Goal: Task Accomplishment & Management: Use online tool/utility

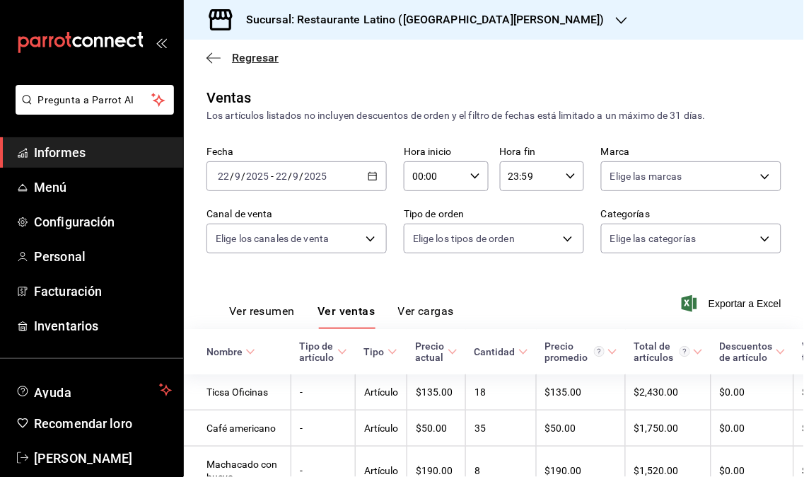
drag, startPoint x: 250, startPoint y: 48, endPoint x: 251, endPoint y: 64, distance: 15.6
click at [250, 50] on div "Regresar" at bounding box center [494, 58] width 620 height 36
click at [251, 64] on font "Regresar" at bounding box center [255, 57] width 47 height 13
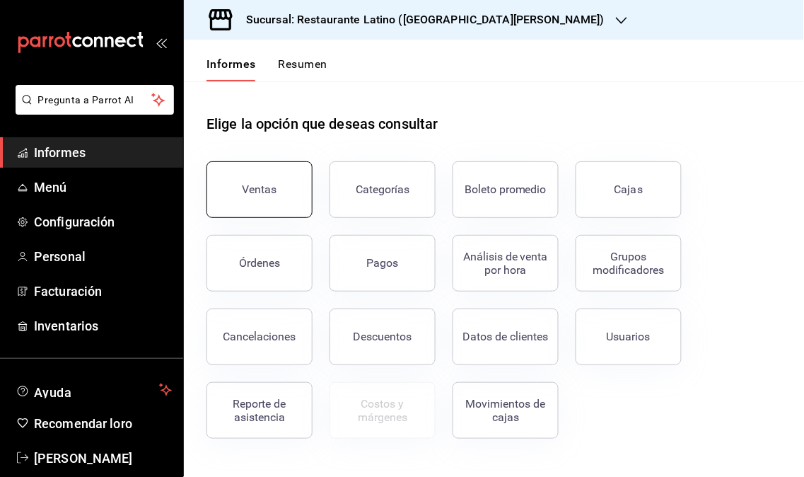
click at [266, 185] on font "Ventas" at bounding box center [260, 188] width 35 height 13
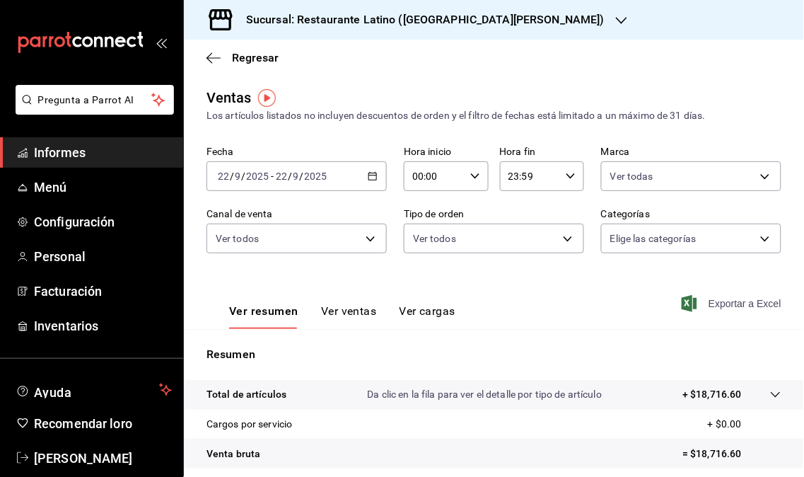
click at [714, 300] on font "Exportar a Excel" at bounding box center [745, 303] width 73 height 11
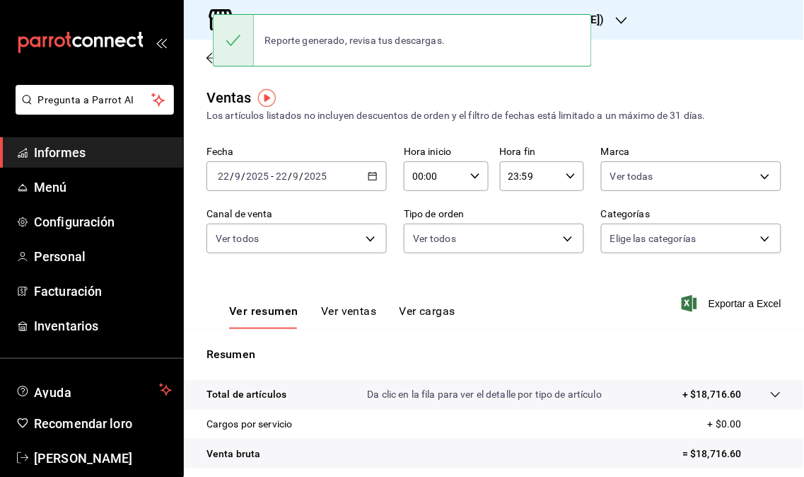
click at [618, 71] on div "Regresar" at bounding box center [494, 58] width 620 height 36
drag, startPoint x: 280, startPoint y: 85, endPoint x: 280, endPoint y: 74, distance: 10.6
click at [280, 81] on main "Regresar Ventas Los artículos listados no incluyen descuentos de orden y el fil…" at bounding box center [494, 359] width 620 height 639
click at [280, 74] on div "Regresar" at bounding box center [494, 58] width 620 height 36
click at [453, 29] on div "Reporte generado, revisa tus descargas." at bounding box center [355, 40] width 203 height 31
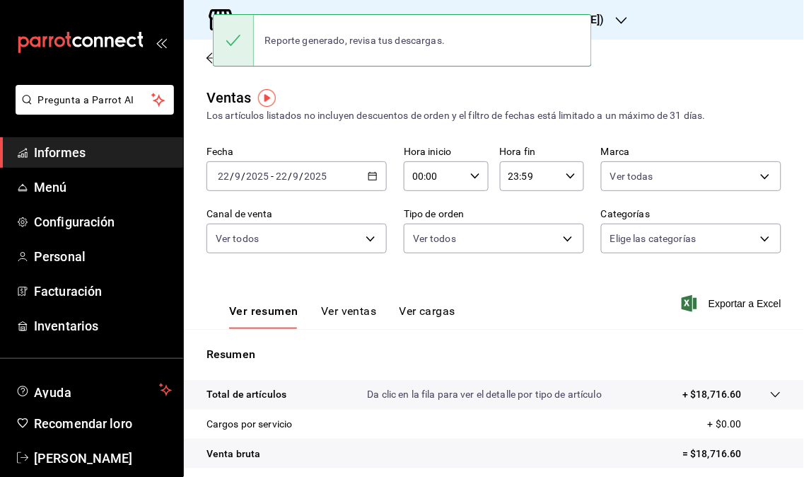
click at [589, 57] on div "Reporte generado, revisa tus descargas." at bounding box center [402, 40] width 379 height 52
click at [611, 62] on div "Regresar" at bounding box center [494, 58] width 620 height 36
click at [612, 62] on div "Regresar" at bounding box center [494, 58] width 620 height 36
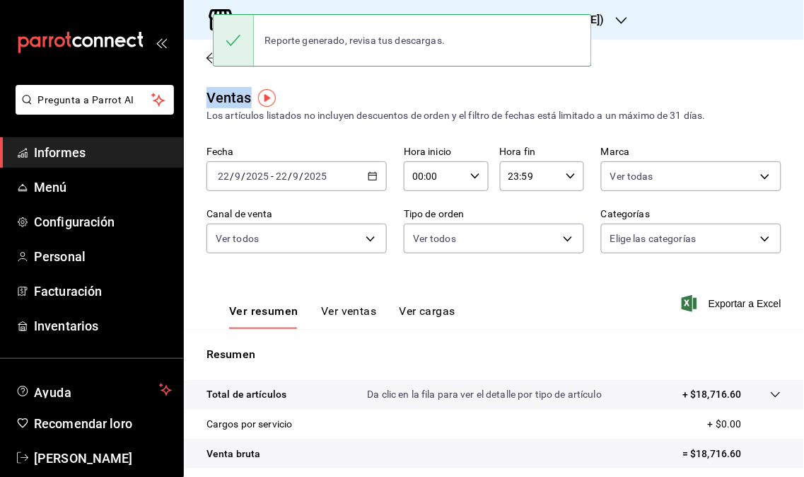
click at [612, 62] on div "Regresar" at bounding box center [494, 58] width 620 height 36
click at [617, 61] on div "Regresar" at bounding box center [494, 58] width 620 height 36
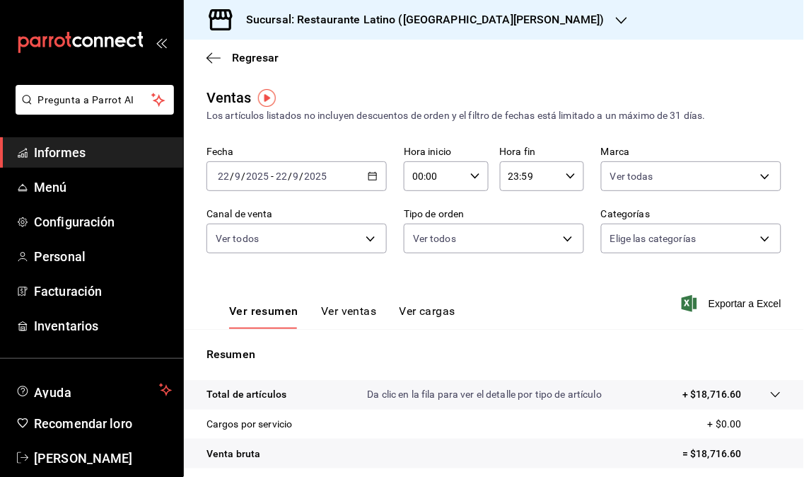
click at [616, 25] on div at bounding box center [621, 20] width 11 height 15
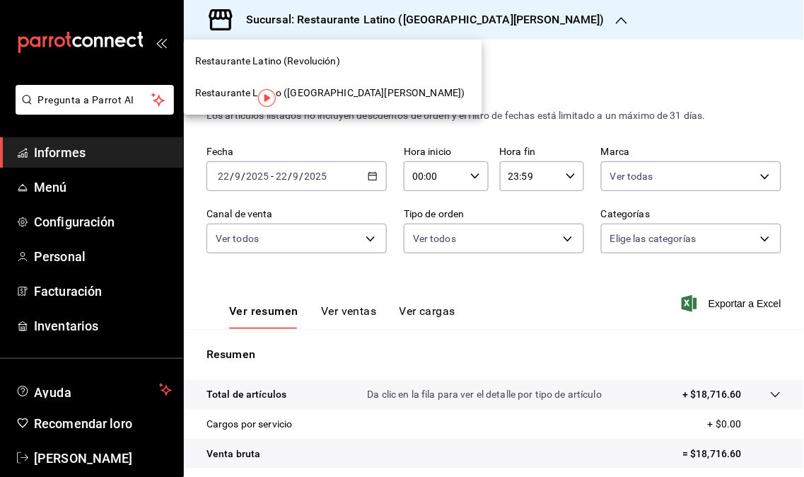
click at [366, 52] on div "Restaurante Latino (Revolución)" at bounding box center [333, 61] width 298 height 32
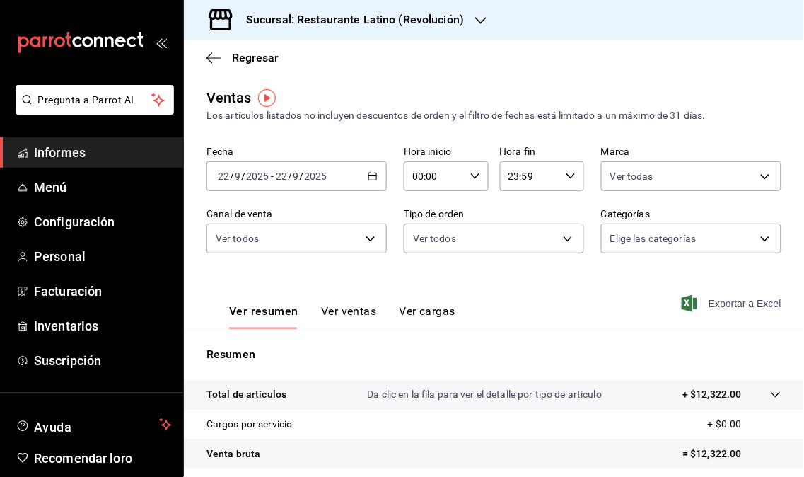
click at [713, 306] on font "Exportar a Excel" at bounding box center [745, 303] width 73 height 11
click at [713, 305] on div "Exportar a Excel" at bounding box center [734, 303] width 94 height 13
